Goal: Find specific page/section: Find specific page/section

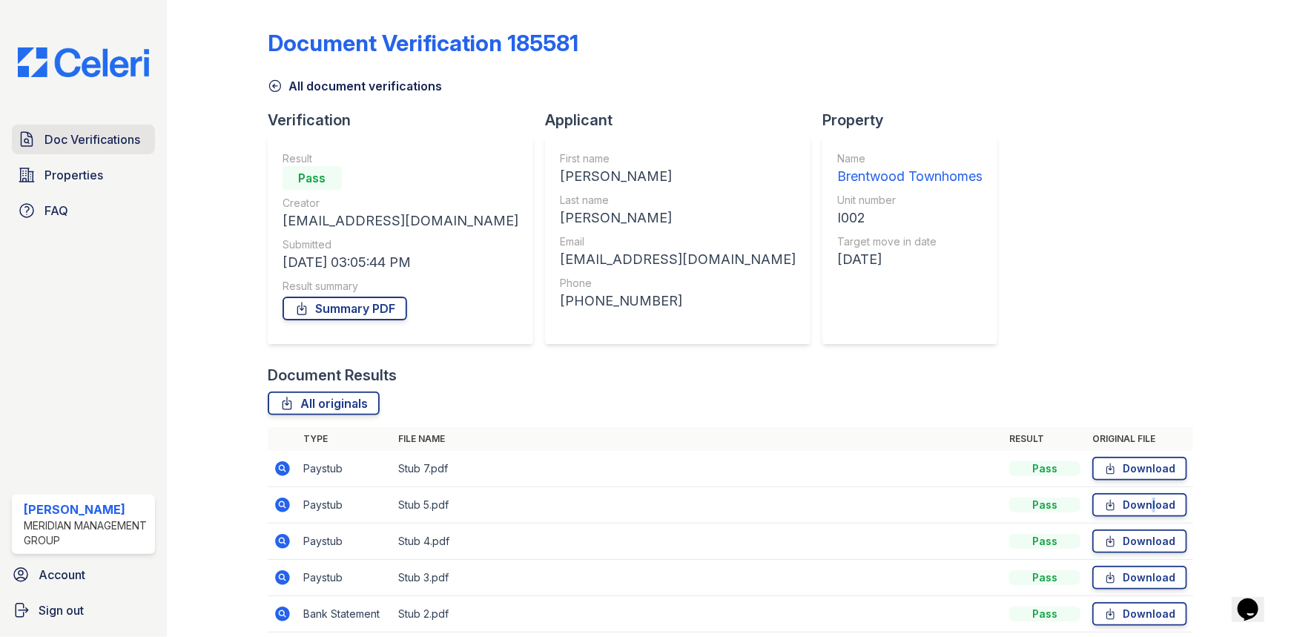
drag, startPoint x: 62, startPoint y: 131, endPoint x: 77, endPoint y: 125, distance: 16.0
click at [62, 131] on span "Doc Verifications" at bounding box center [93, 140] width 96 height 18
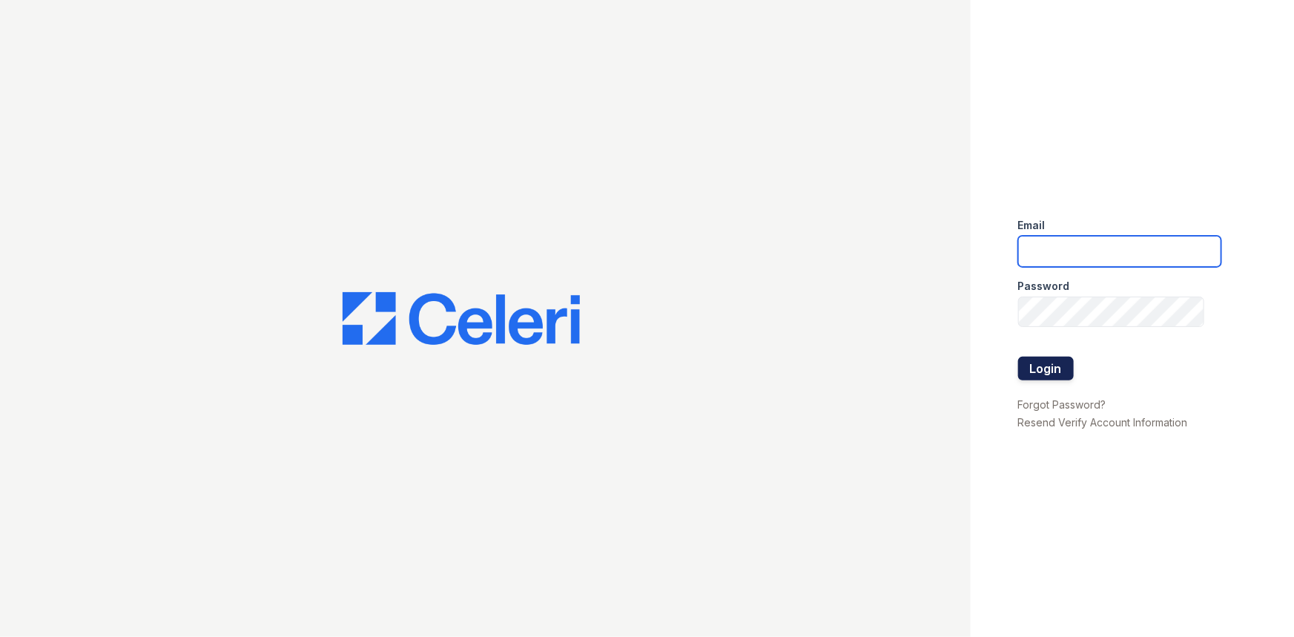
type input "athomas@mmgmgt.com"
click at [1044, 372] on button "Login" at bounding box center [1046, 369] width 56 height 24
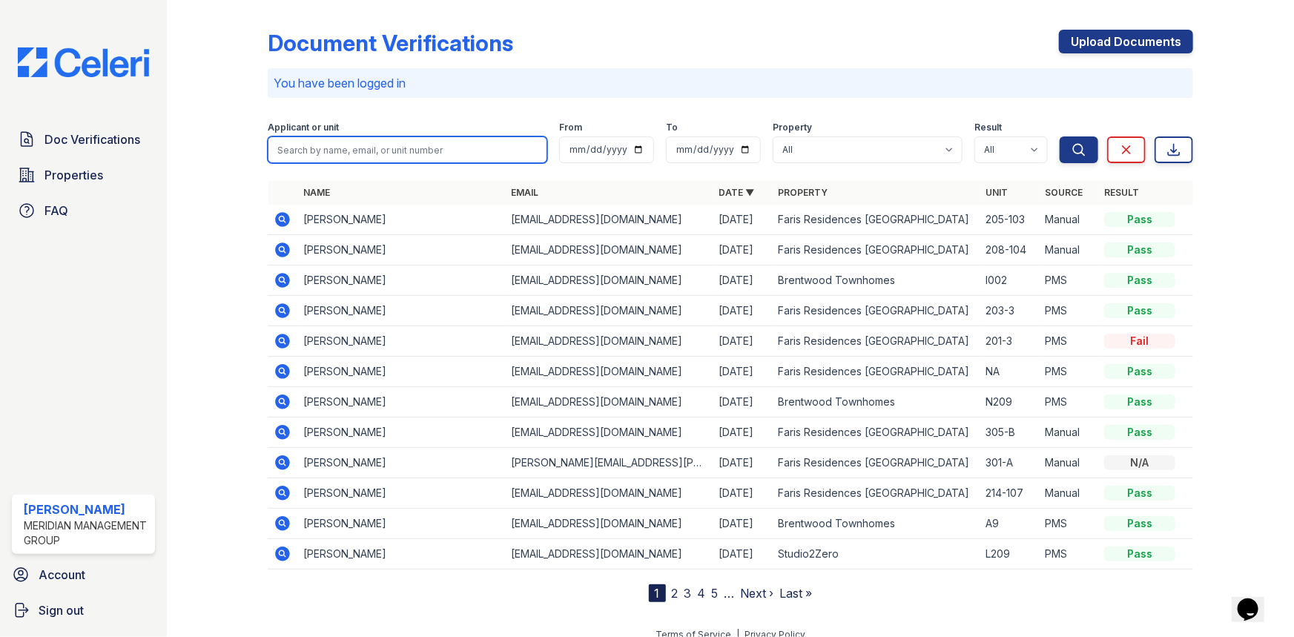
drag, startPoint x: 324, startPoint y: 137, endPoint x: 303, endPoint y: 130, distance: 22.1
click at [324, 137] on input "search" at bounding box center [408, 149] width 280 height 27
type input "joshua"
click at [1060, 136] on button "Search" at bounding box center [1079, 149] width 39 height 27
